Goal: Check status: Check status

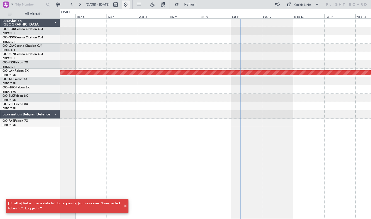
click at [130, 7] on button at bounding box center [126, 5] width 8 height 8
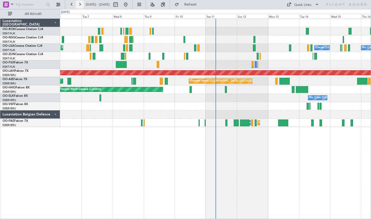
click at [79, 6] on button at bounding box center [80, 5] width 8 height 8
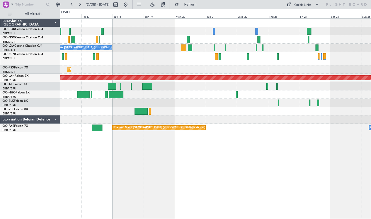
click at [70, 9] on fb-range-datepicker "[DATE] - [DATE]" at bounding box center [99, 4] width 68 height 9
click at [69, 7] on button at bounding box center [72, 5] width 8 height 8
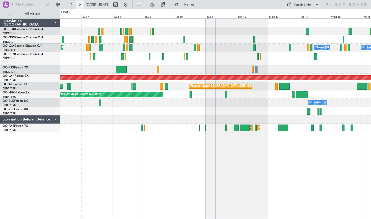
click at [79, 4] on button at bounding box center [80, 5] width 8 height 8
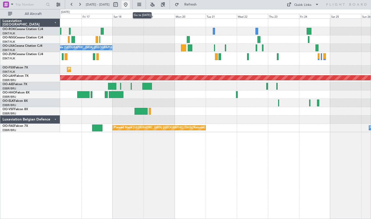
click at [130, 6] on button at bounding box center [126, 5] width 8 height 8
